Goal: Task Accomplishment & Management: Manage account settings

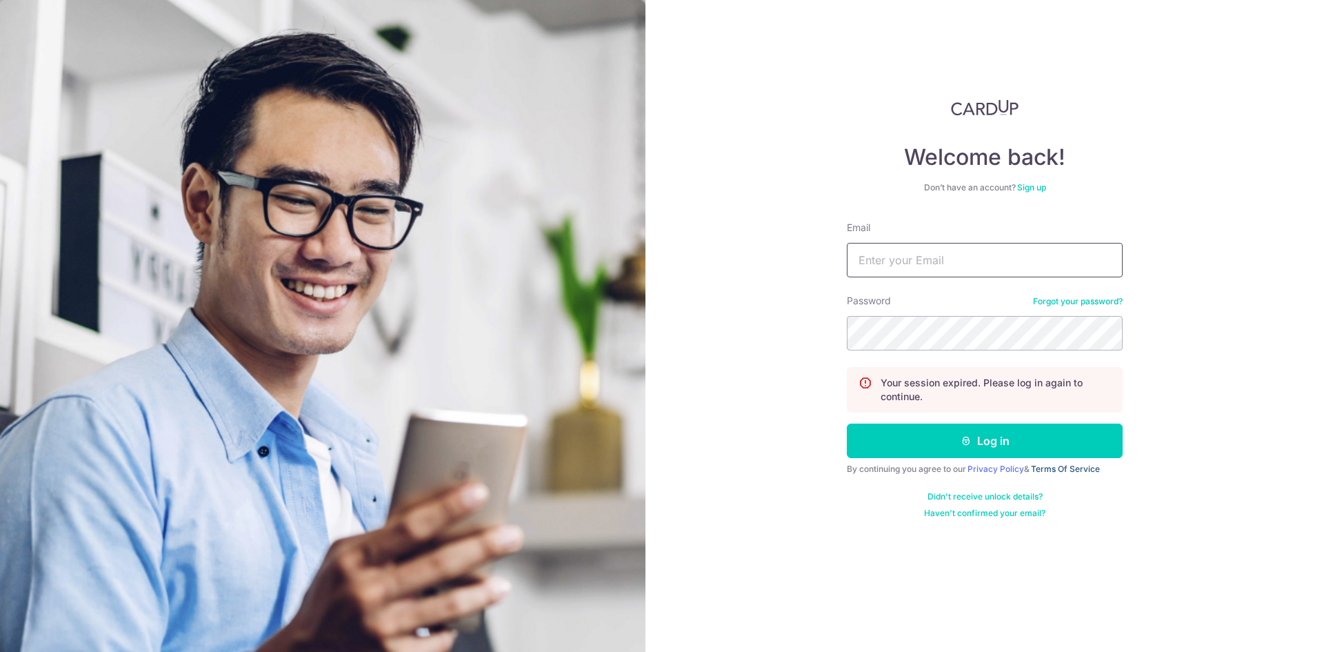
type input "[EMAIL_ADDRESS][DOMAIN_NAME]"
drag, startPoint x: 1090, startPoint y: 473, endPoint x: 1078, endPoint y: 456, distance: 20.8
click at [1089, 471] on link "Terms Of Service" at bounding box center [1065, 468] width 69 height 10
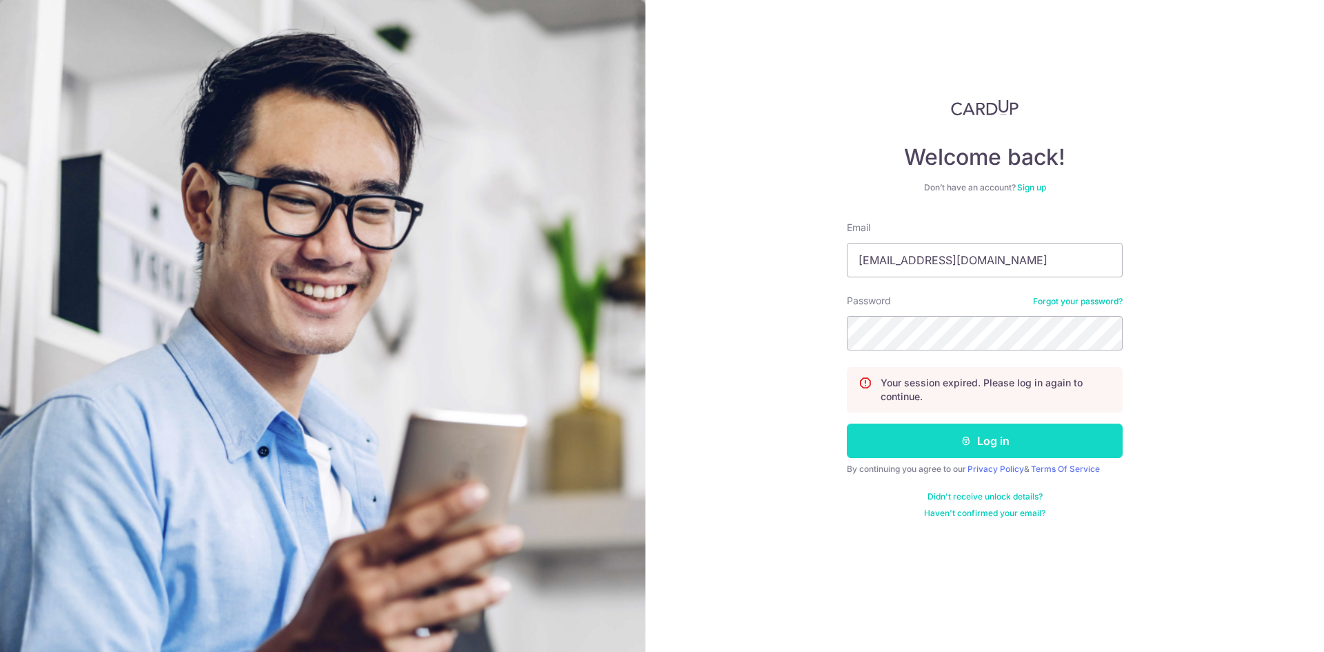
click at [919, 434] on button "Log in" at bounding box center [985, 440] width 276 height 34
